Goal: Navigation & Orientation: Find specific page/section

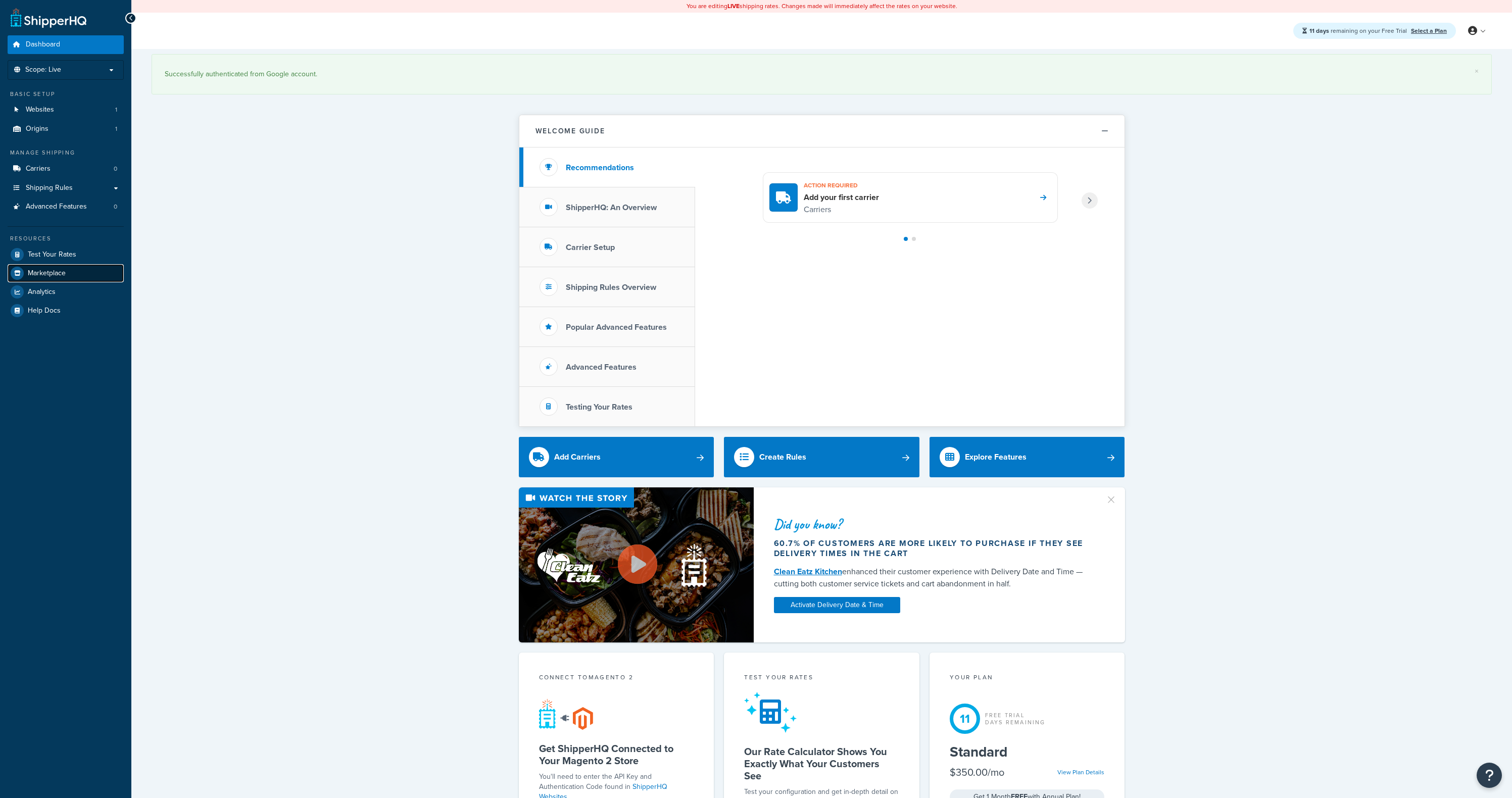
click at [67, 271] on link "Marketplace" at bounding box center [66, 273] width 116 height 18
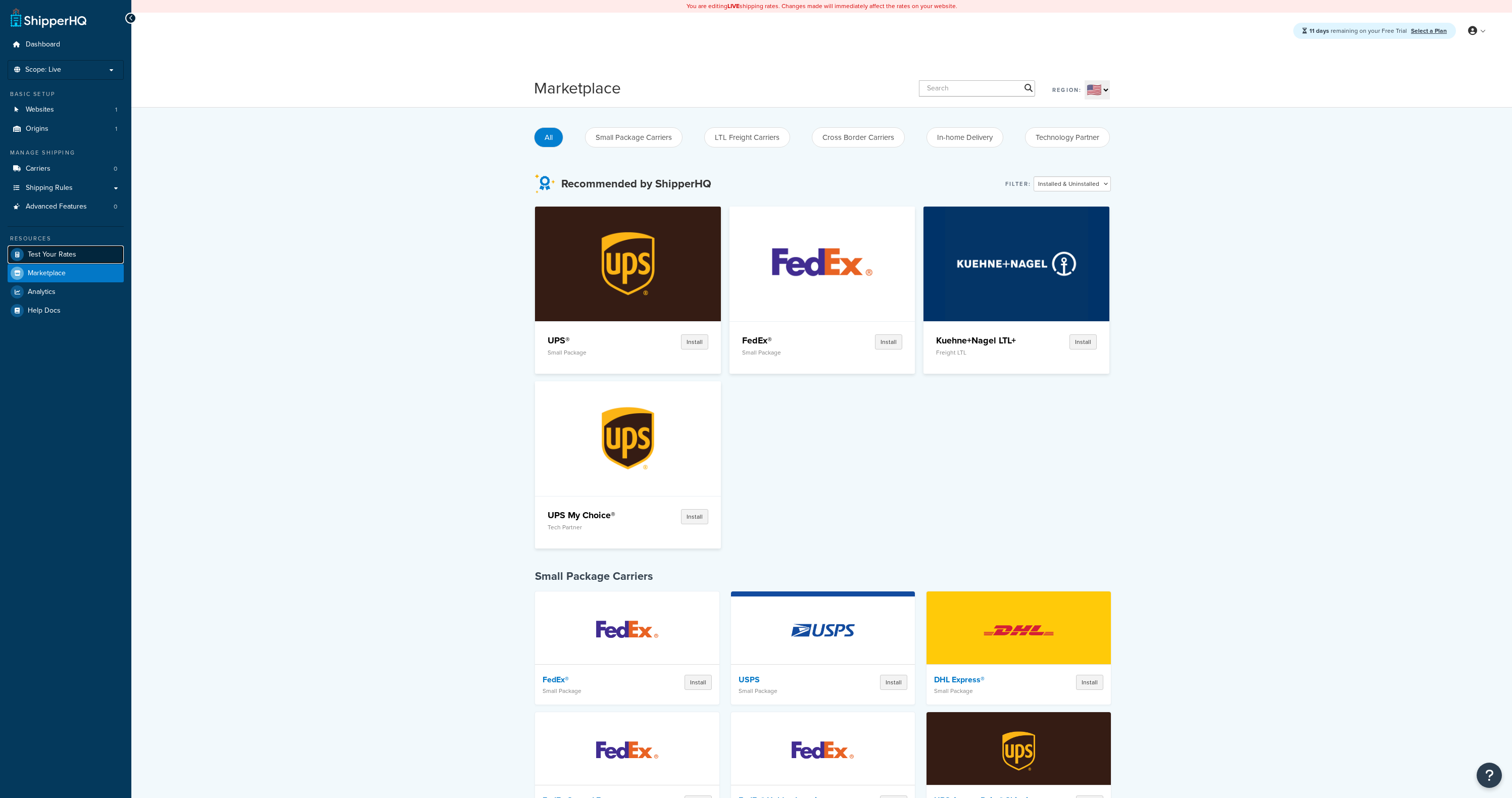
click at [62, 257] on span "Test Your Rates" at bounding box center [52, 254] width 48 height 8
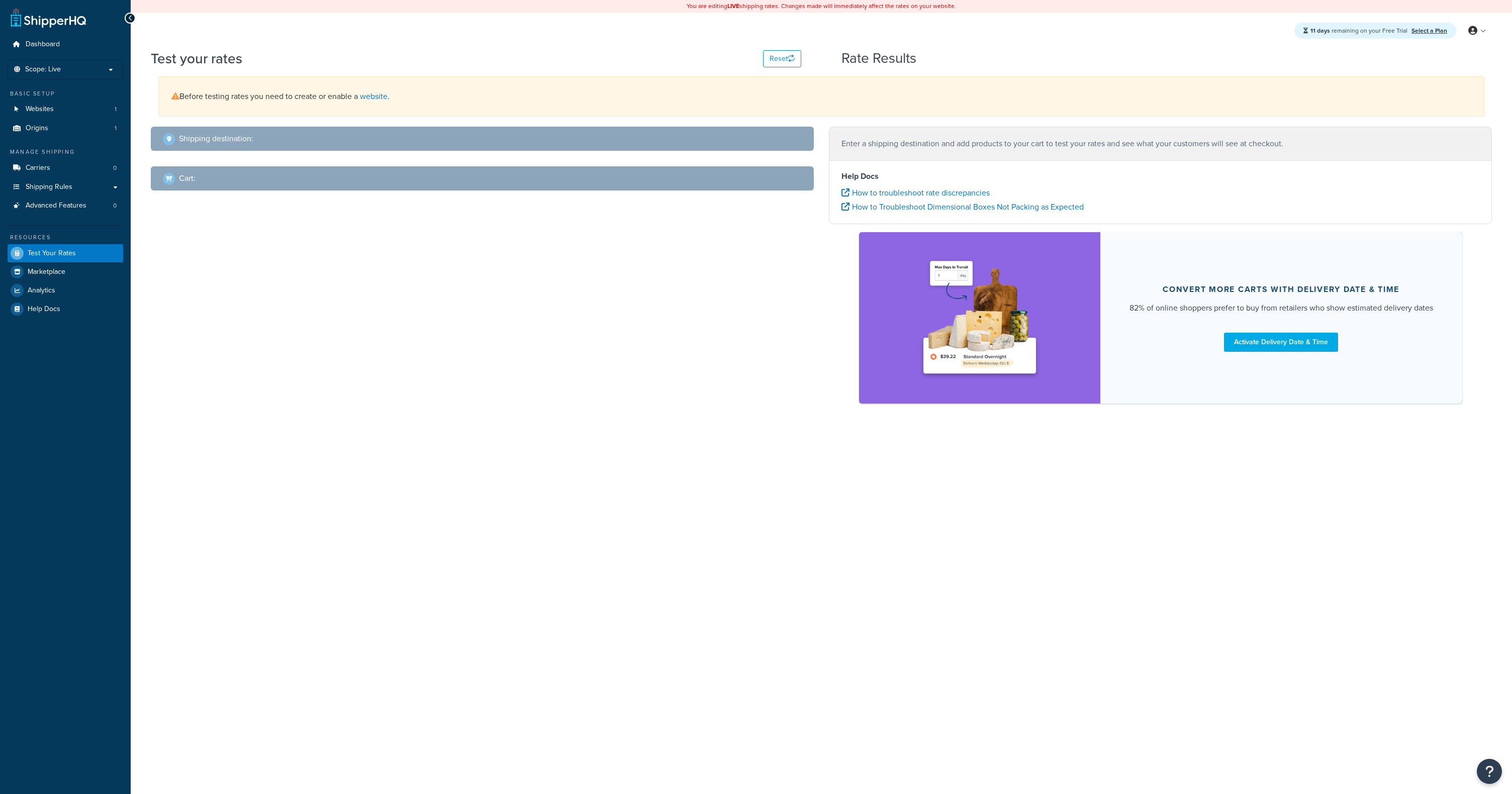
select select "[GEOGRAPHIC_DATA]"
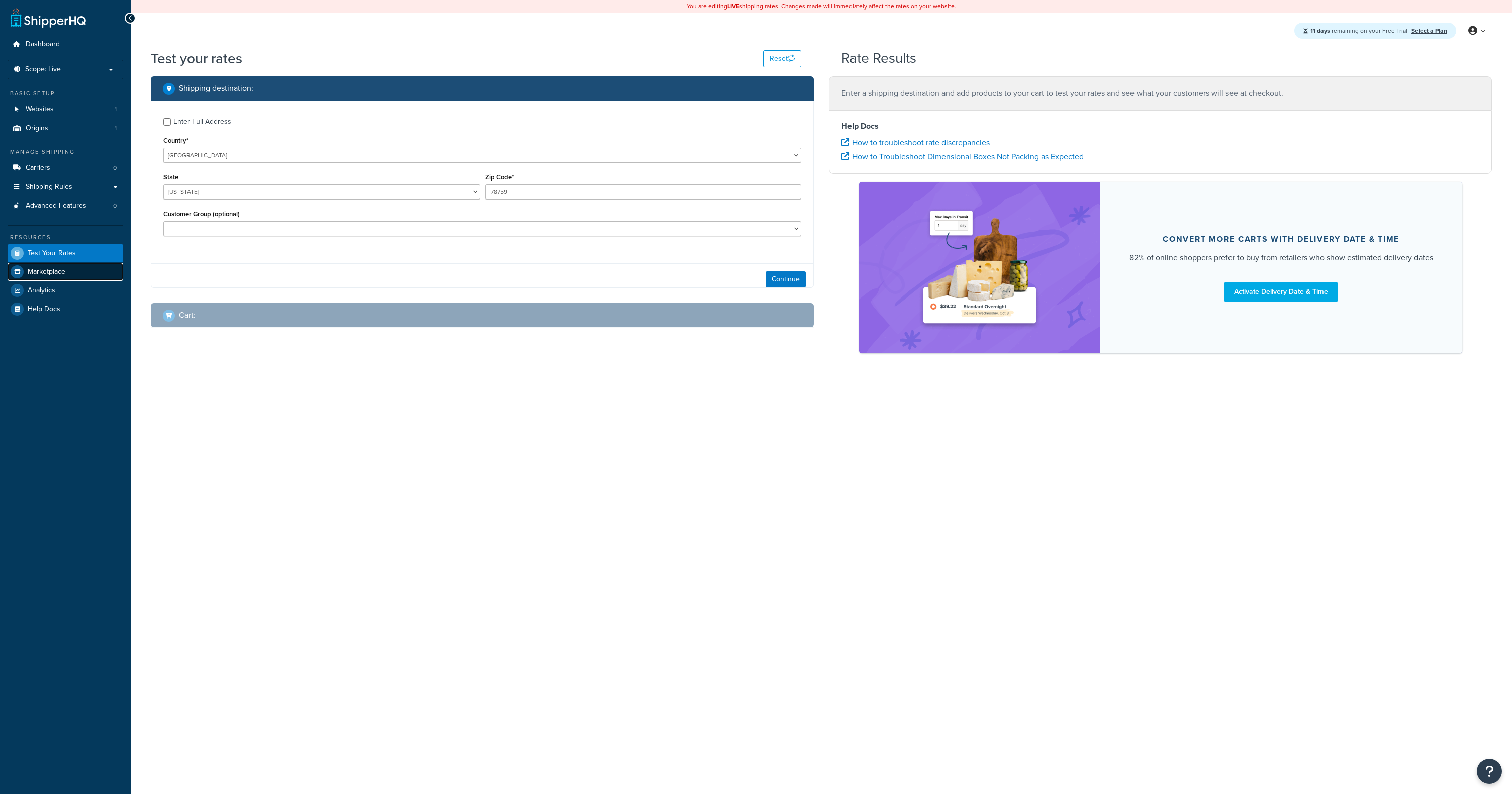
click at [53, 270] on span "Marketplace" at bounding box center [46, 272] width 38 height 8
